Goal: Find specific page/section: Find specific page/section

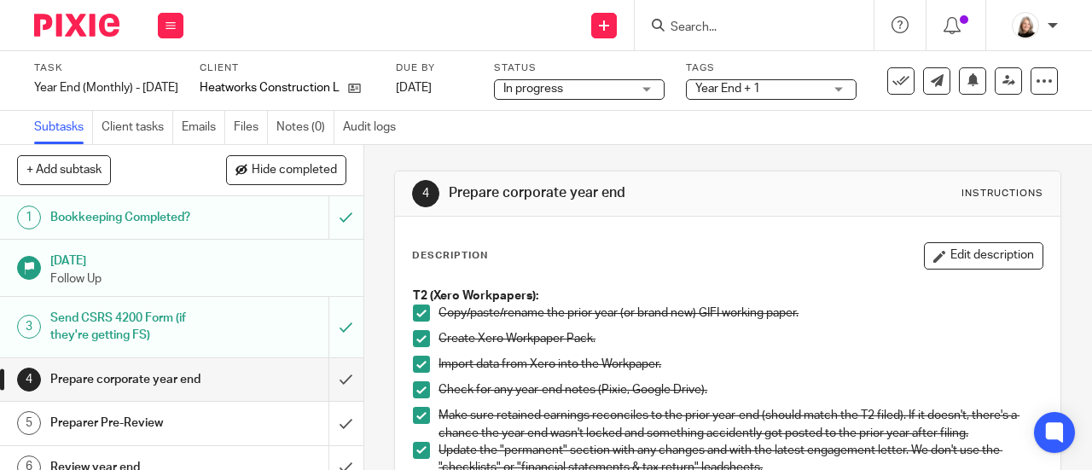
scroll to position [256, 0]
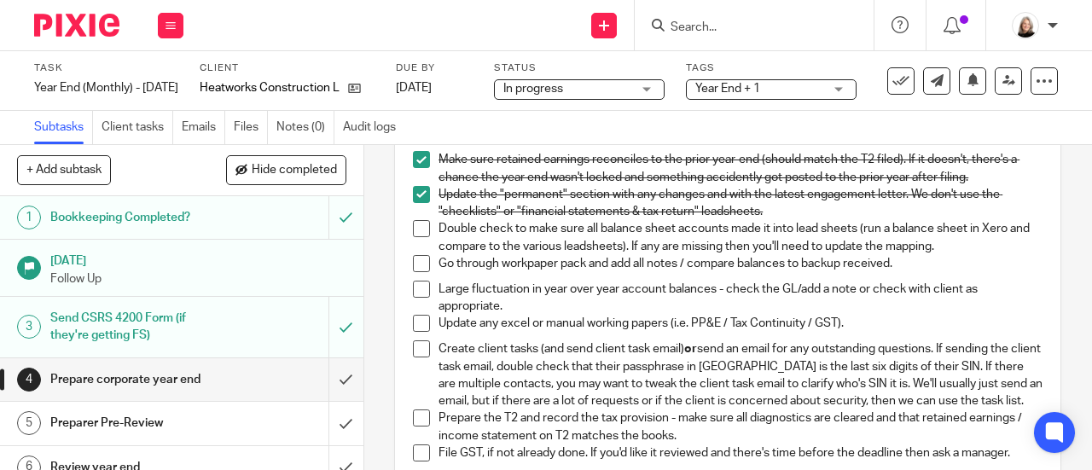
click at [760, 90] on span "Year End + 1" at bounding box center [728, 89] width 65 height 12
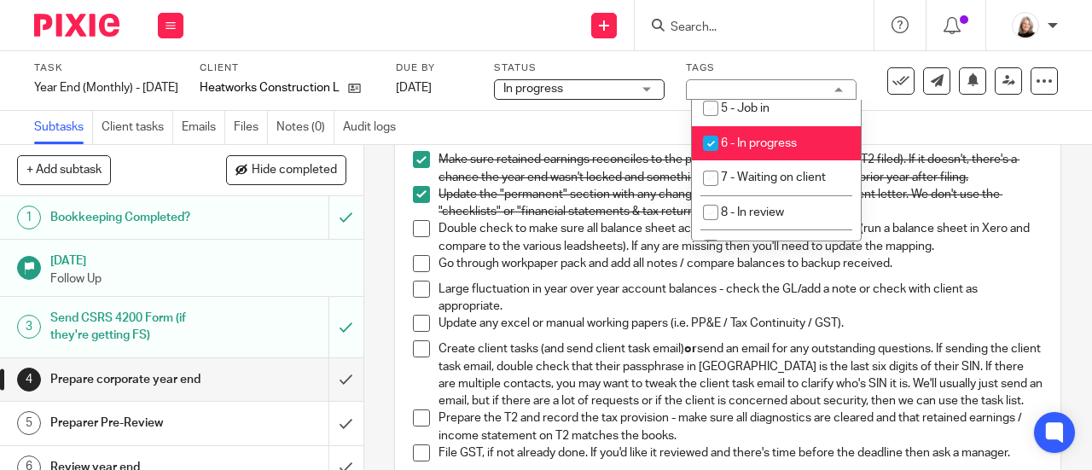
scroll to position [683, 0]
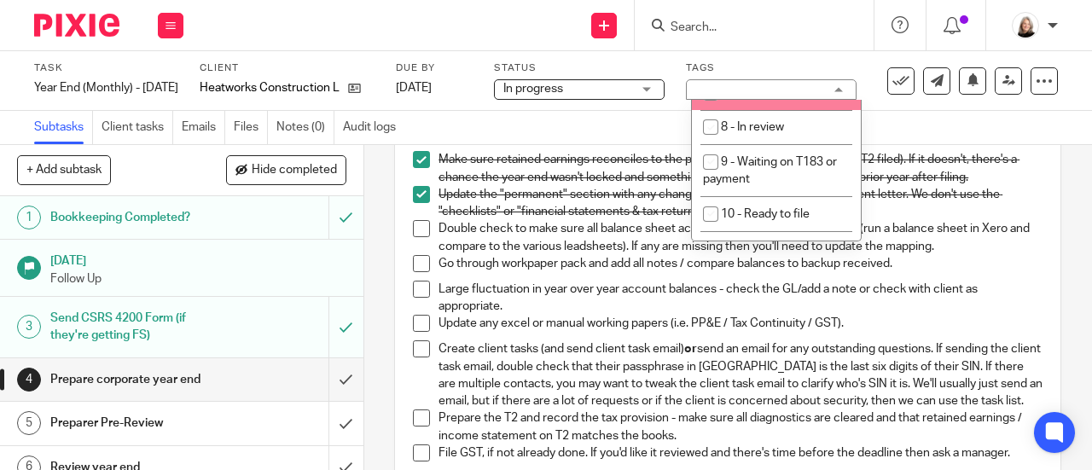
click at [783, 110] on li "7 - Waiting on client" at bounding box center [776, 92] width 169 height 35
checkbox input "true"
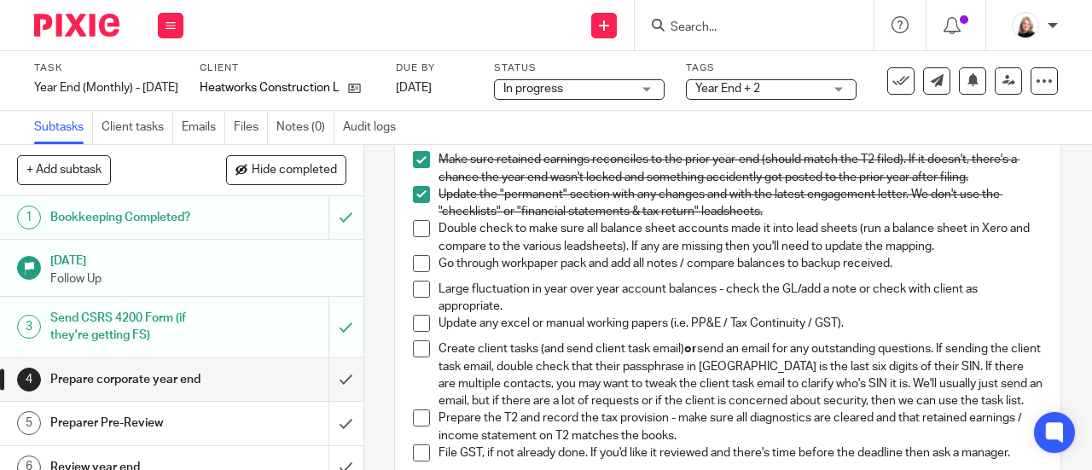
click at [906, 131] on div "Subtasks Client tasks Emails Files Notes (0) Audit logs" at bounding box center [546, 128] width 1092 height 34
click at [698, 31] on input "Search" at bounding box center [746, 27] width 154 height 15
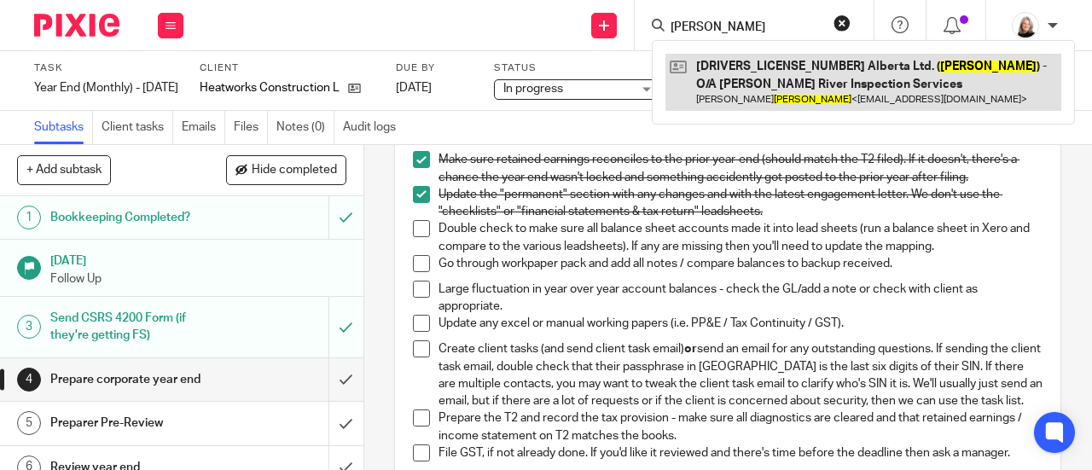
type input "[PERSON_NAME]"
click at [720, 80] on link at bounding box center [864, 82] width 396 height 57
